Goal: Task Accomplishment & Management: Use online tool/utility

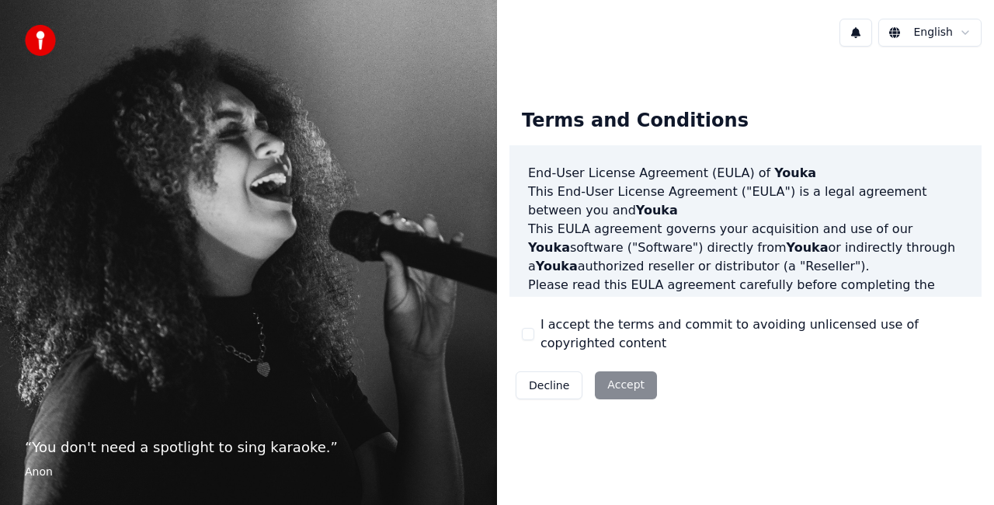
click at [623, 378] on div "Decline Accept" at bounding box center [586, 385] width 154 height 40
click at [624, 387] on div "Decline Accept" at bounding box center [586, 385] width 154 height 40
click at [715, 385] on div "Terms and Conditions End-User License Agreement ([PERSON_NAME]) of Youka This E…" at bounding box center [745, 251] width 472 height 310
click at [630, 380] on div "Decline Accept" at bounding box center [586, 385] width 154 height 40
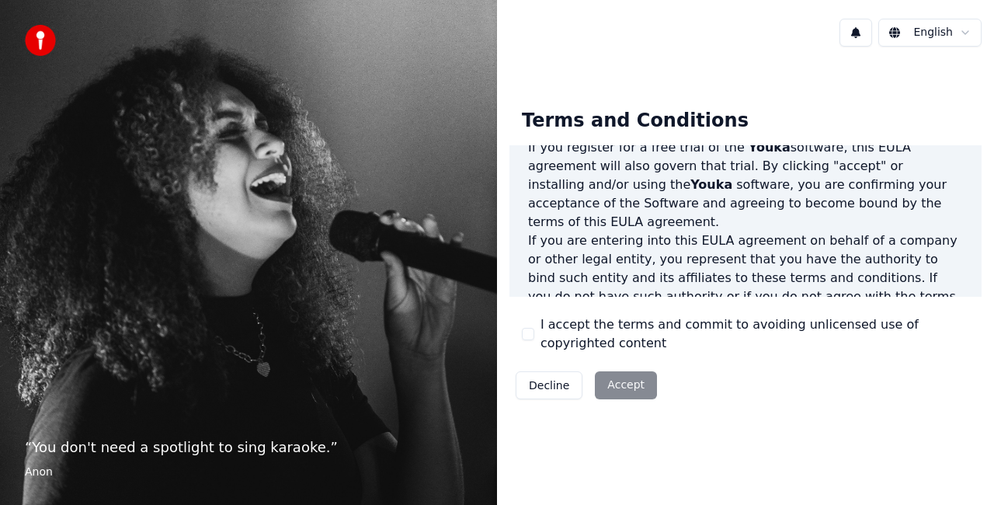
scroll to position [201, 0]
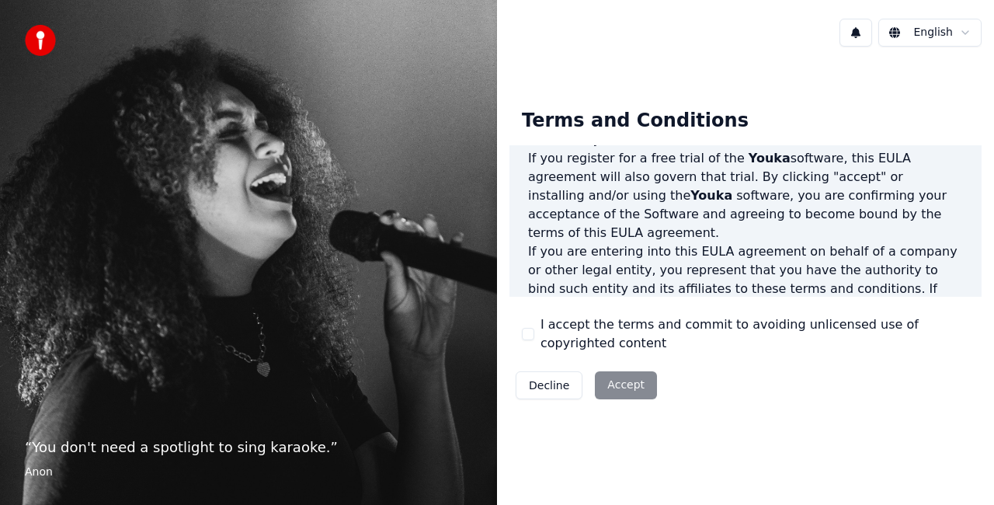
click at [529, 336] on button "I accept the terms and commit to avoiding unlicensed use of copyrighted content" at bounding box center [528, 334] width 12 height 12
click at [621, 385] on button "Accept" at bounding box center [626, 385] width 62 height 28
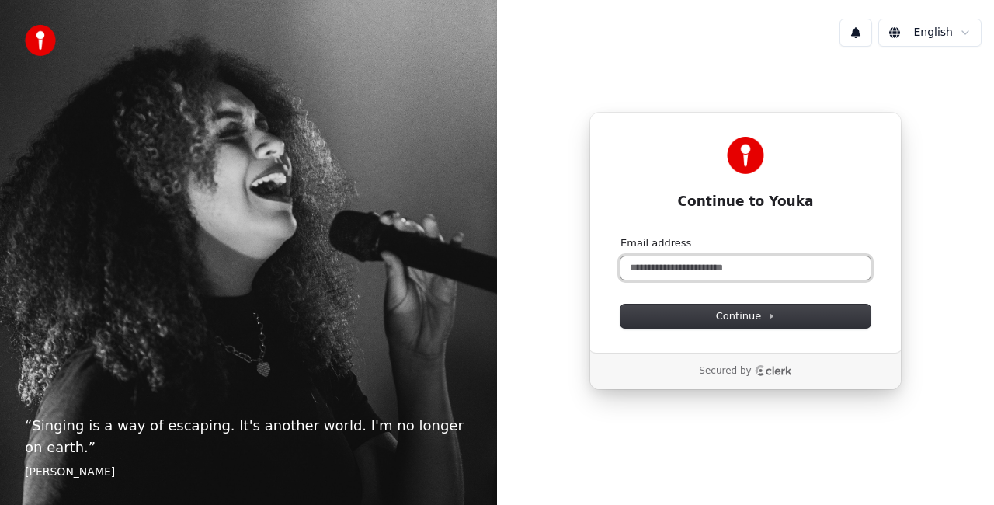
click at [666, 271] on input "Email address" at bounding box center [745, 267] width 250 height 23
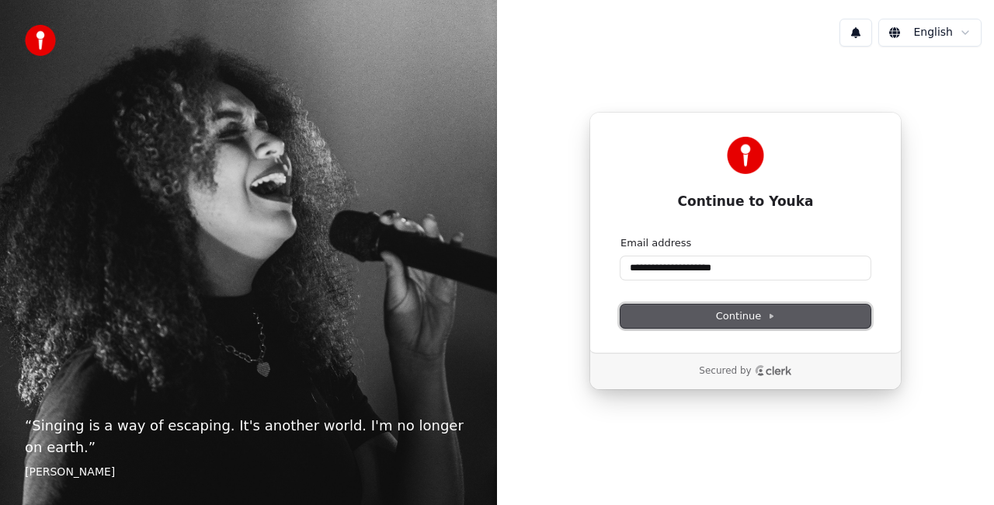
click at [722, 314] on span "Continue" at bounding box center [745, 316] width 59 height 14
type input "**********"
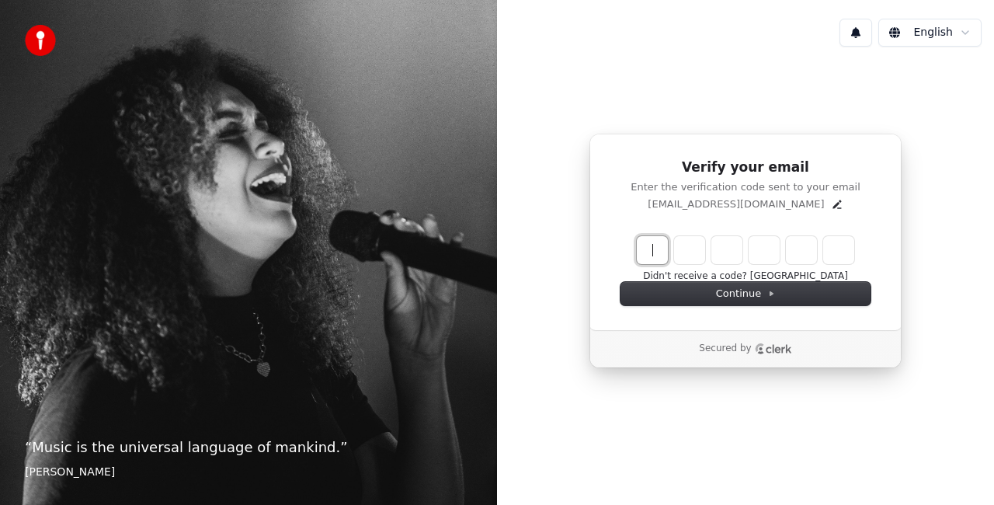
click at [645, 250] on input "Enter verification code" at bounding box center [761, 250] width 248 height 28
type input "******"
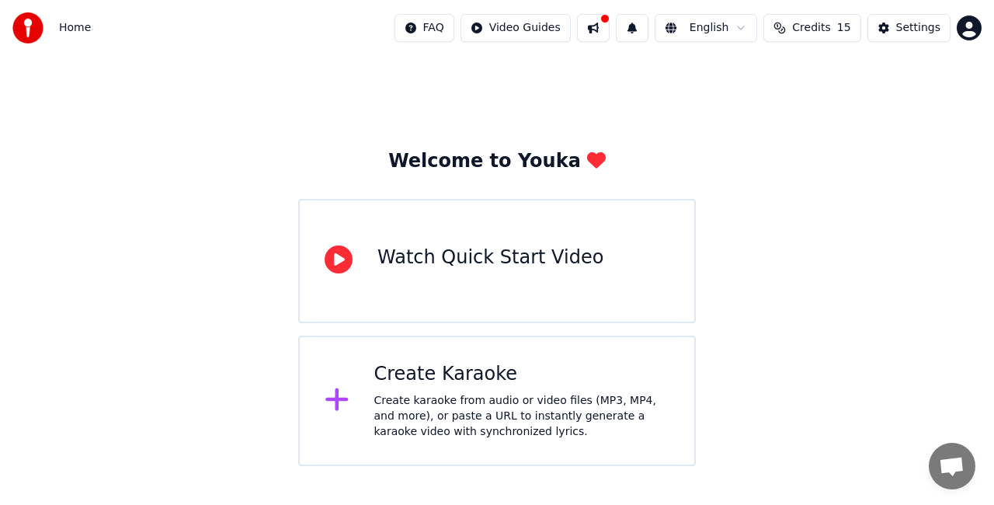
click at [474, 373] on div "Create Karaoke" at bounding box center [522, 374] width 296 height 25
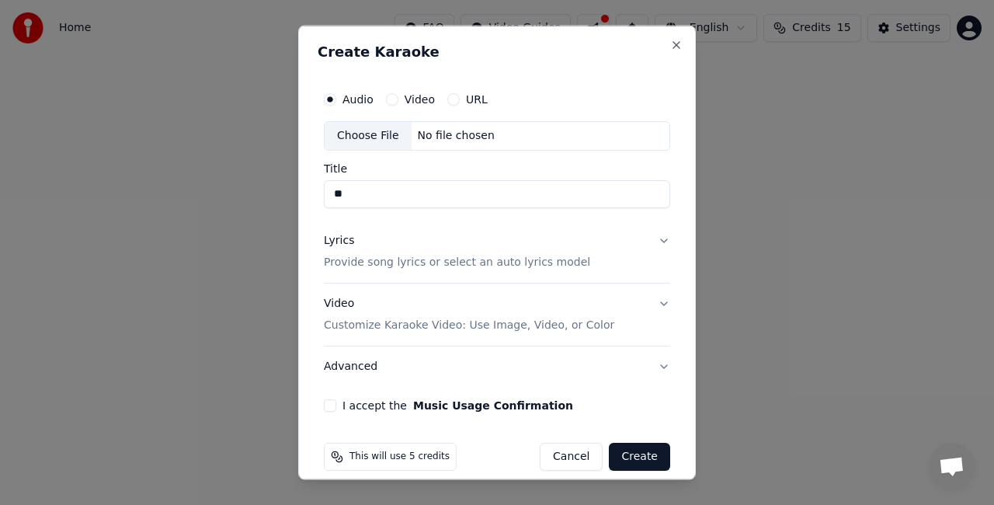
type input "*"
click at [416, 100] on label "Video" at bounding box center [420, 99] width 30 height 11
click at [398, 100] on button "Video" at bounding box center [392, 99] width 12 height 12
click at [450, 98] on button "URL" at bounding box center [453, 99] width 12 height 12
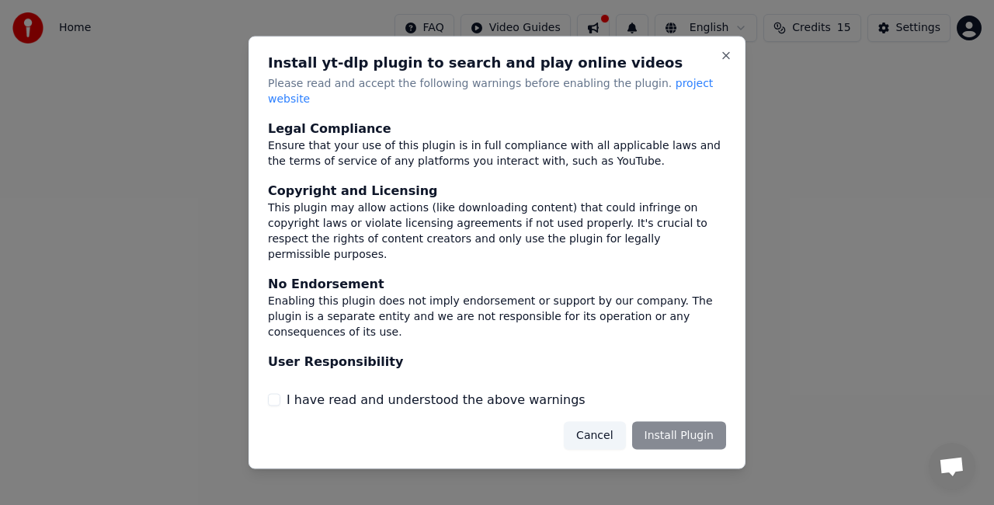
click at [688, 429] on div "Cancel Install Plugin" at bounding box center [645, 435] width 162 height 28
click at [276, 393] on button "I have read and understood the above warnings" at bounding box center [274, 399] width 12 height 12
click at [671, 422] on button "Install Plugin" at bounding box center [679, 435] width 94 height 28
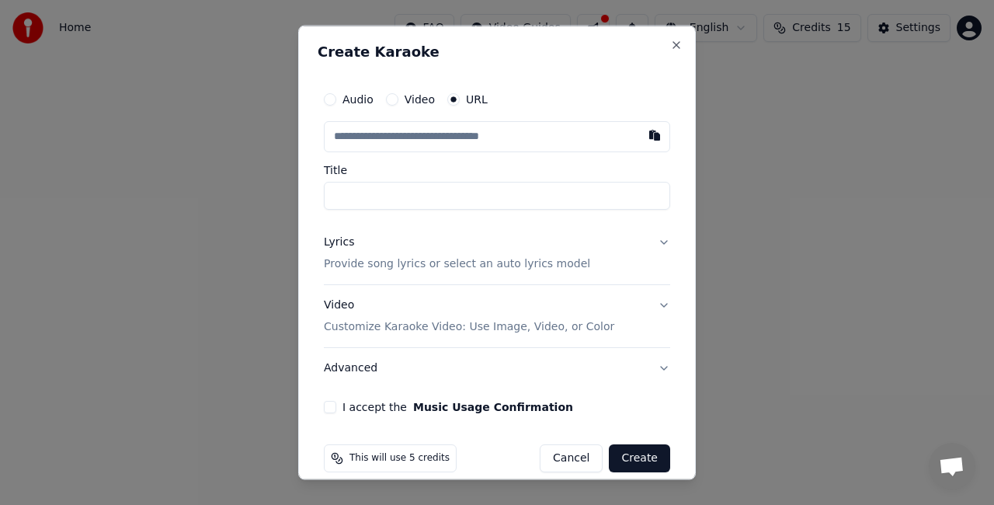
click at [394, 144] on input "text" at bounding box center [497, 136] width 346 height 31
type input "*"
click at [331, 404] on button "I accept the Music Usage Confirmation" at bounding box center [330, 406] width 12 height 12
click at [401, 134] on input "text" at bounding box center [497, 136] width 346 height 31
click at [403, 188] on input "Title" at bounding box center [497, 196] width 346 height 28
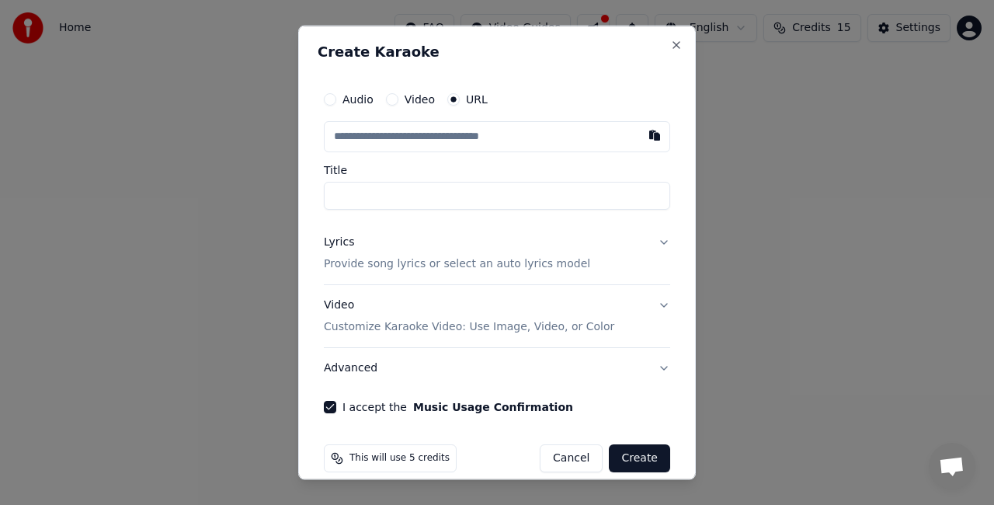
click at [424, 140] on input "text" at bounding box center [497, 136] width 346 height 31
click at [559, 458] on button "Cancel" at bounding box center [571, 457] width 63 height 28
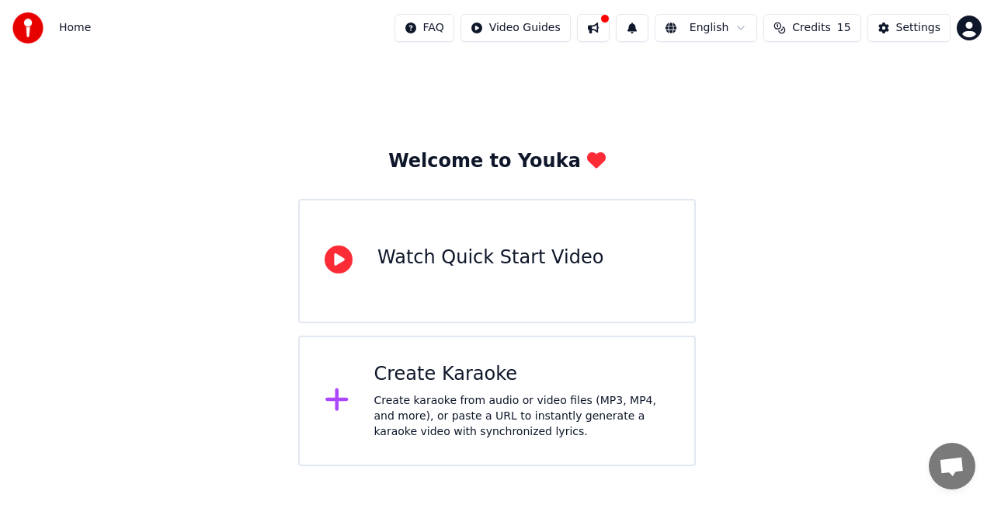
click at [447, 373] on div "Create Karaoke" at bounding box center [522, 374] width 296 height 25
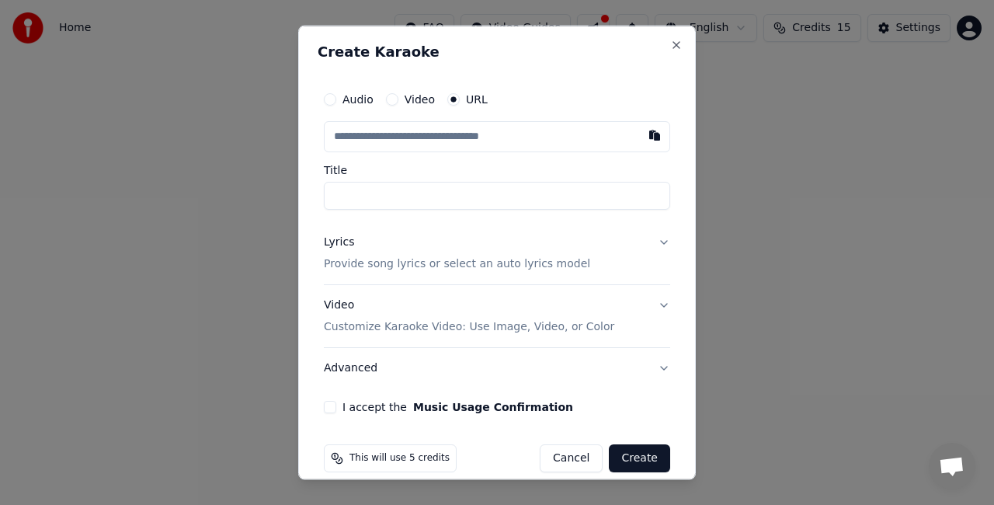
click at [391, 134] on input "text" at bounding box center [497, 136] width 346 height 31
click at [394, 186] on input "Title" at bounding box center [497, 196] width 346 height 28
click at [366, 194] on input "Title" at bounding box center [497, 196] width 346 height 28
type input "**********"
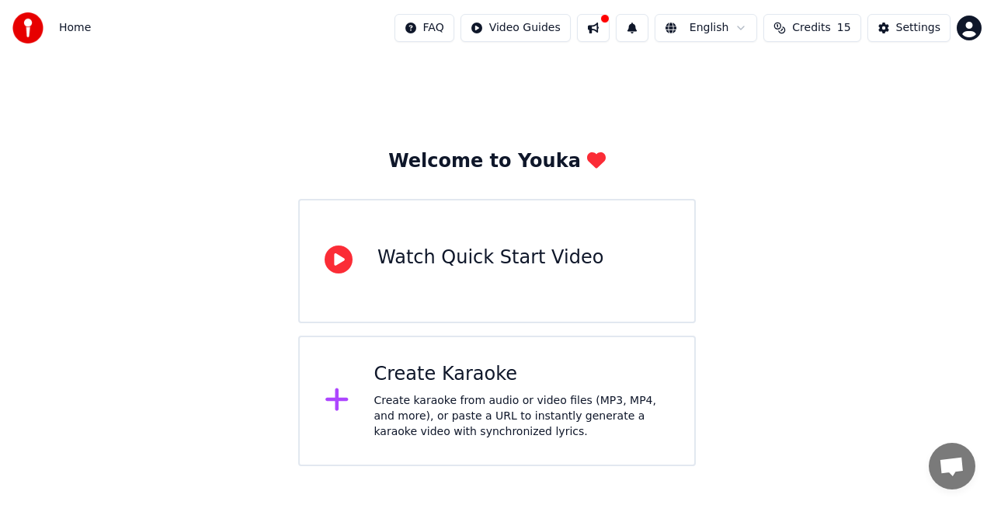
drag, startPoint x: 565, startPoint y: 481, endPoint x: 618, endPoint y: 516, distance: 63.3
click at [474, 258] on div "Watch Quick Start Video" at bounding box center [490, 257] width 226 height 25
